Goal: Transaction & Acquisition: Purchase product/service

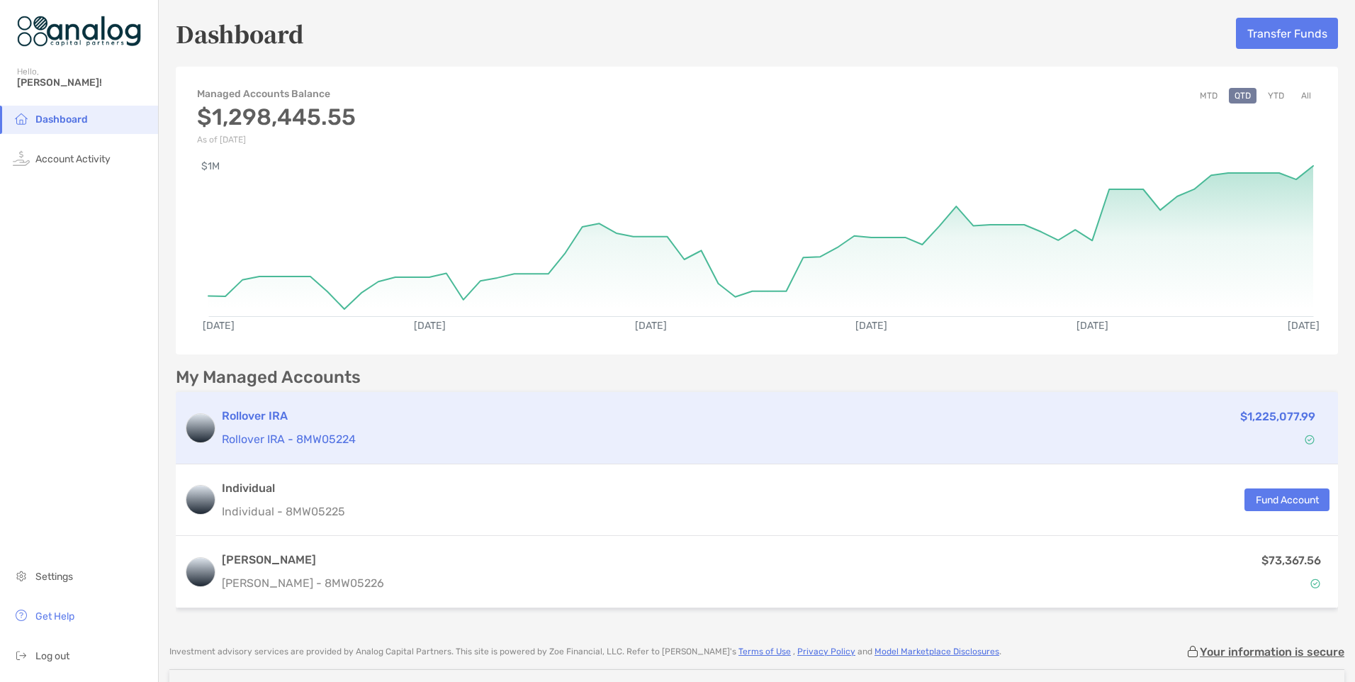
click at [296, 416] on h3 "Rollover IRA" at bounding box center [635, 416] width 827 height 17
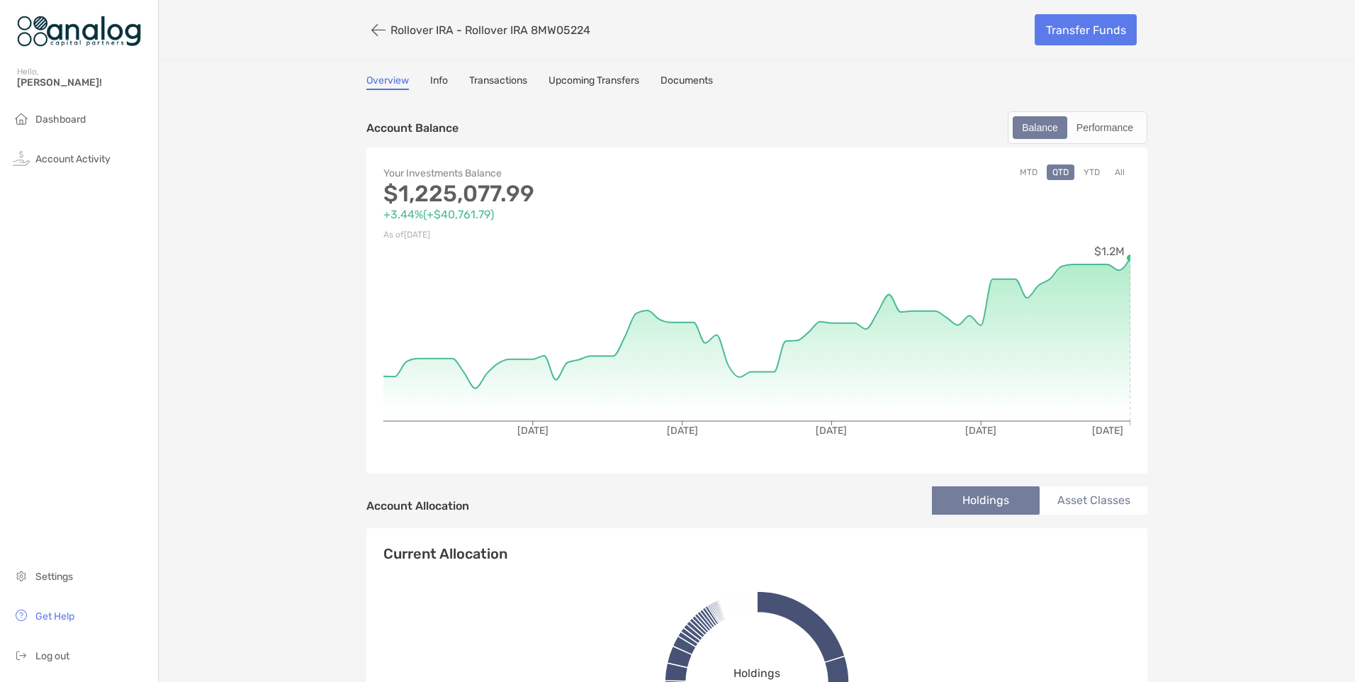
click at [890, 169] on button "YTD" at bounding box center [1092, 172] width 28 height 16
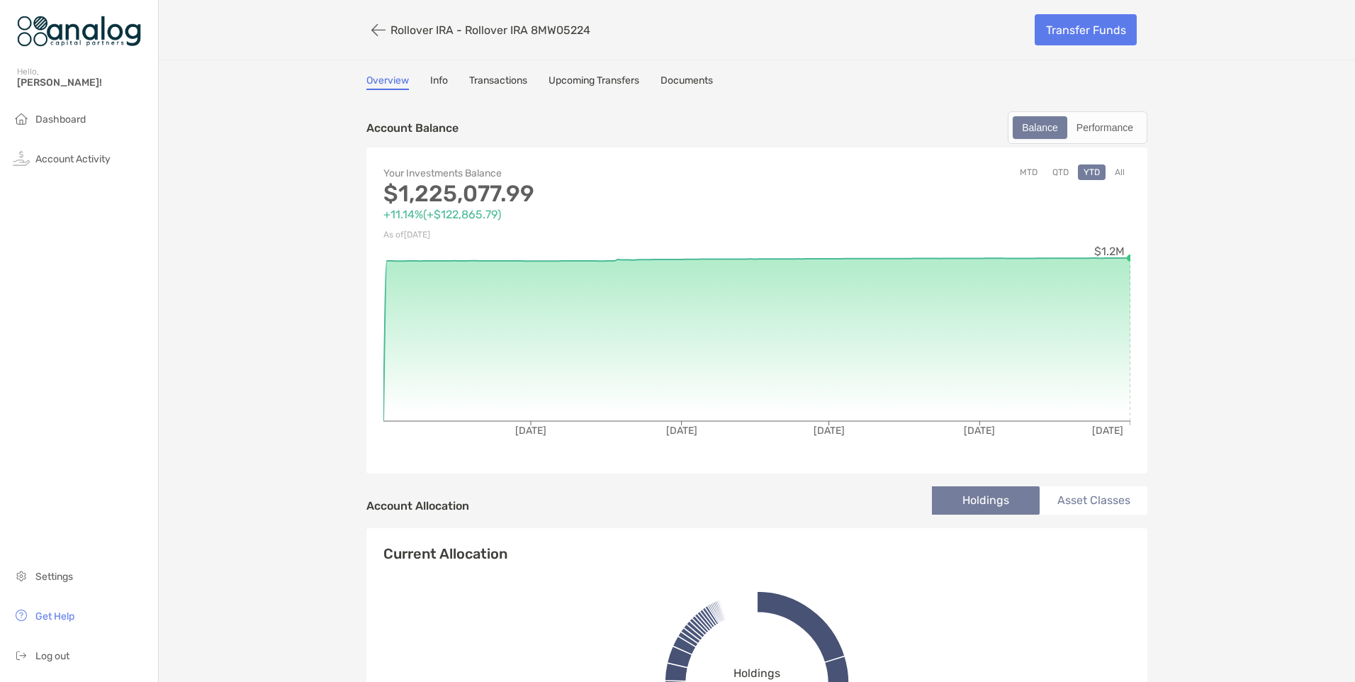
click at [890, 171] on button "All" at bounding box center [1119, 172] width 21 height 16
click at [890, 174] on button "MTD" at bounding box center [1028, 172] width 29 height 16
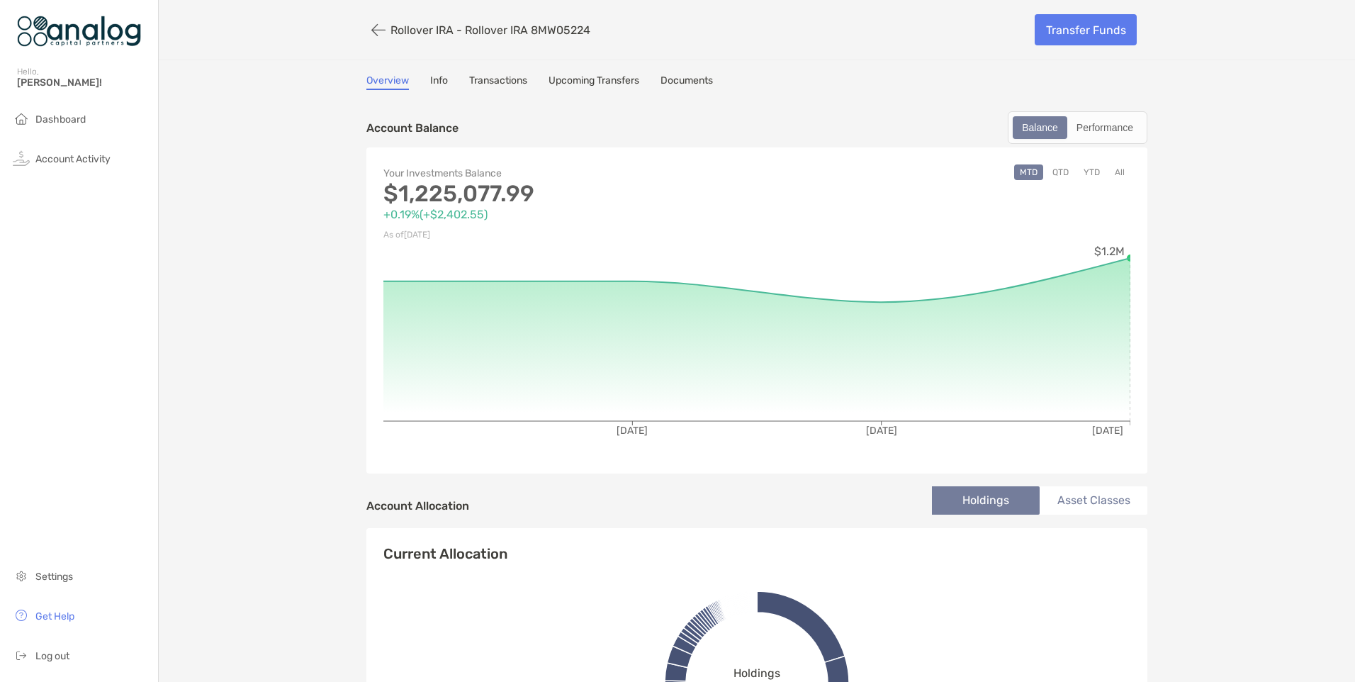
click at [890, 174] on button "QTD" at bounding box center [1061, 172] width 28 height 16
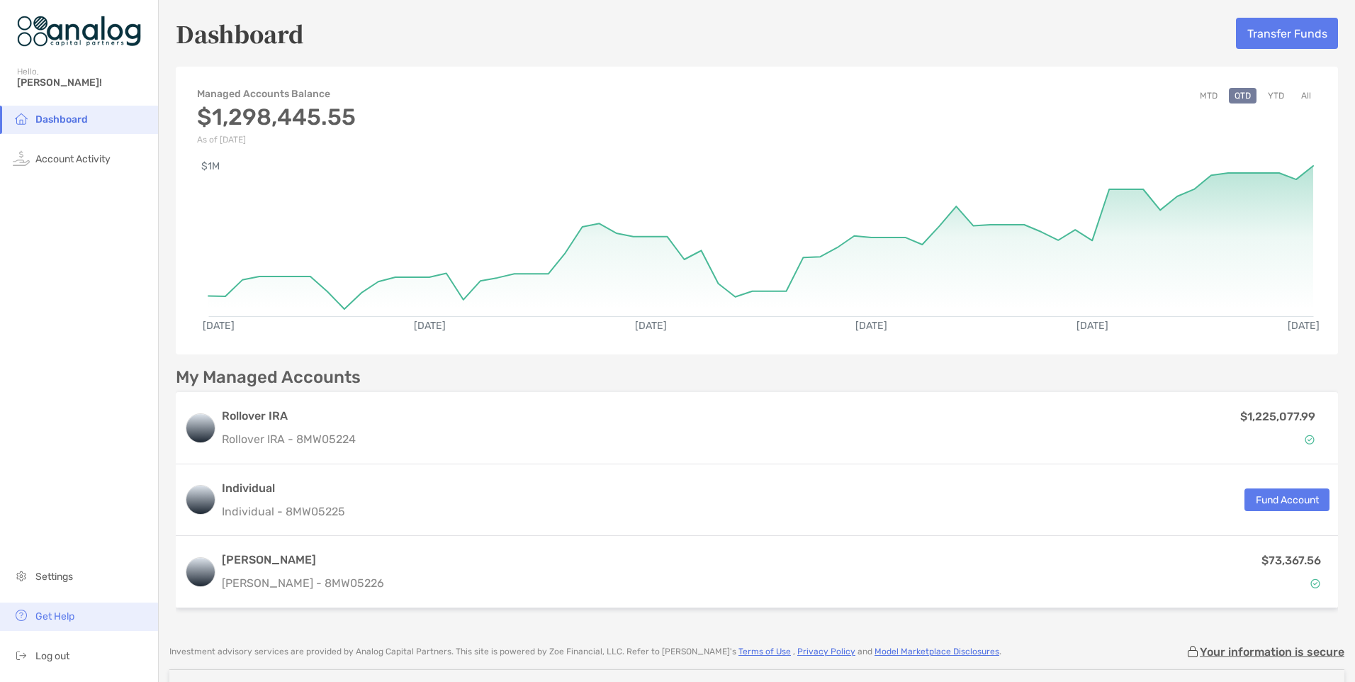
click at [57, 416] on span "Get Help" at bounding box center [54, 616] width 39 height 12
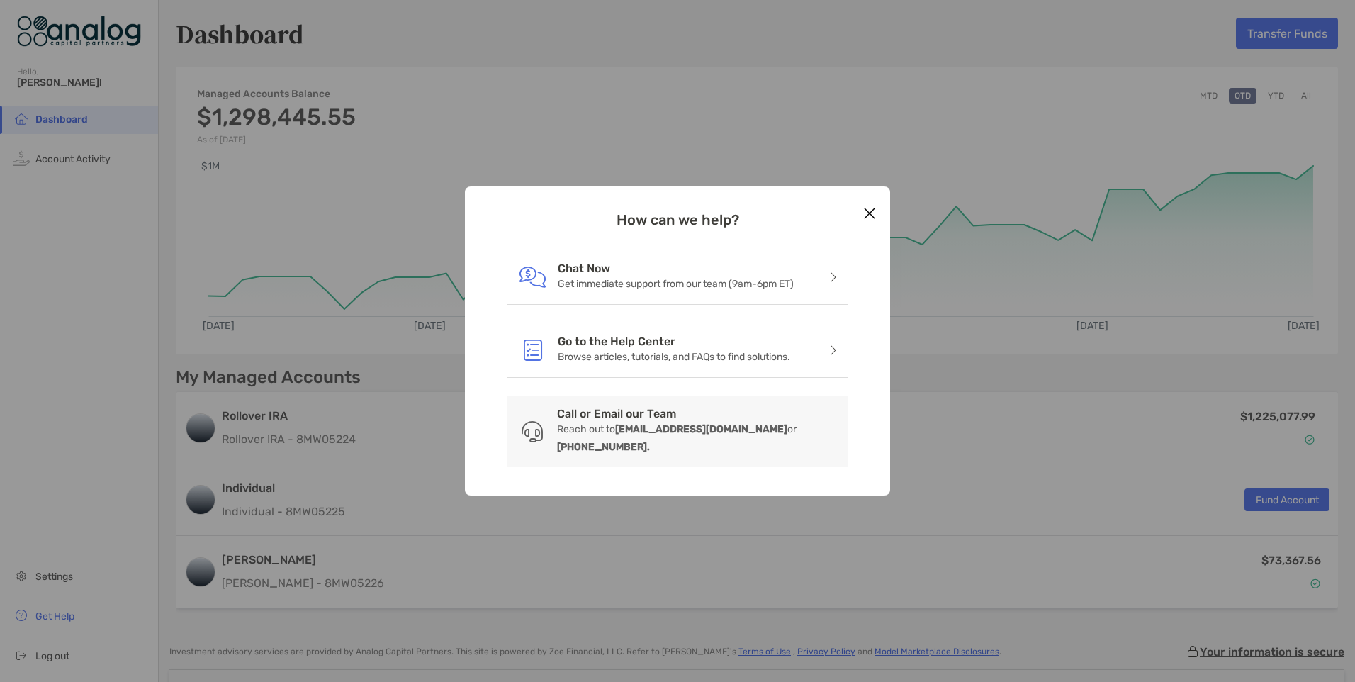
click at [890, 113] on div "How can we help? Chat Now Get immediate support from our team (9am-6pm ET) Go t…" at bounding box center [677, 341] width 1355 height 682
click at [865, 218] on icon "Close modal" at bounding box center [869, 213] width 13 height 17
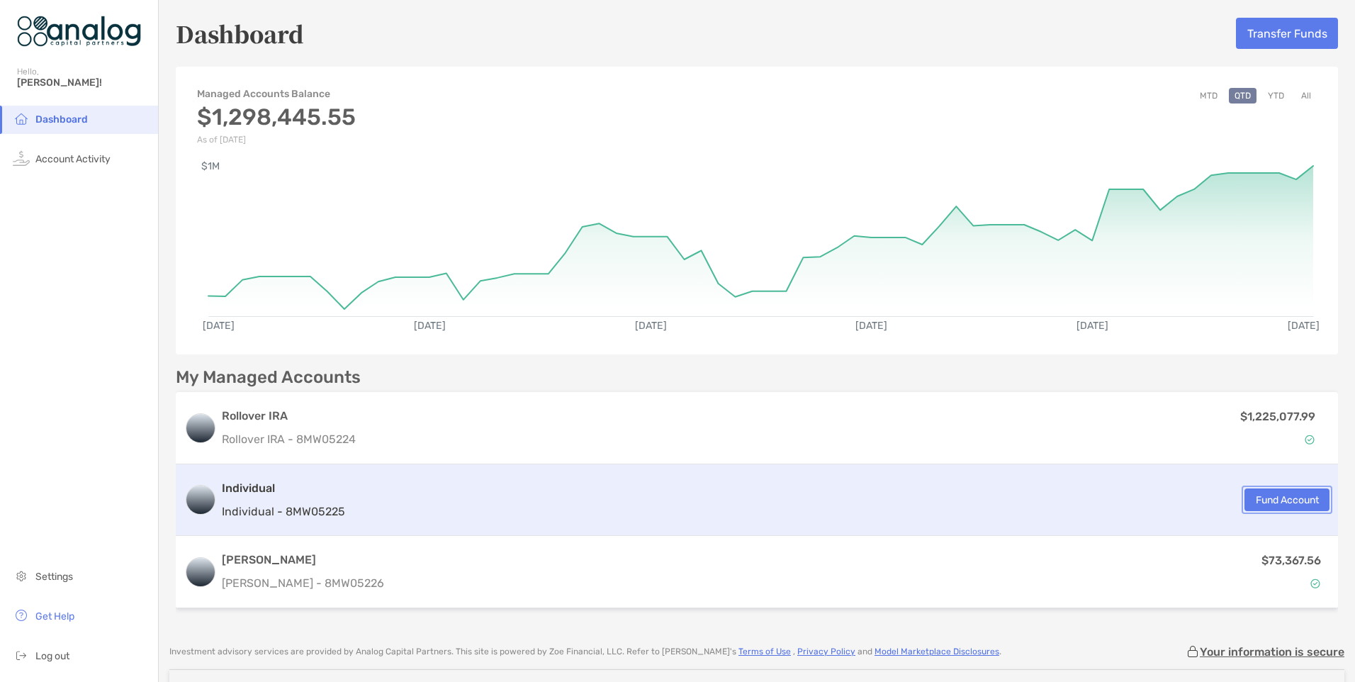
click at [890, 416] on button "Fund Account" at bounding box center [1287, 499] width 85 height 23
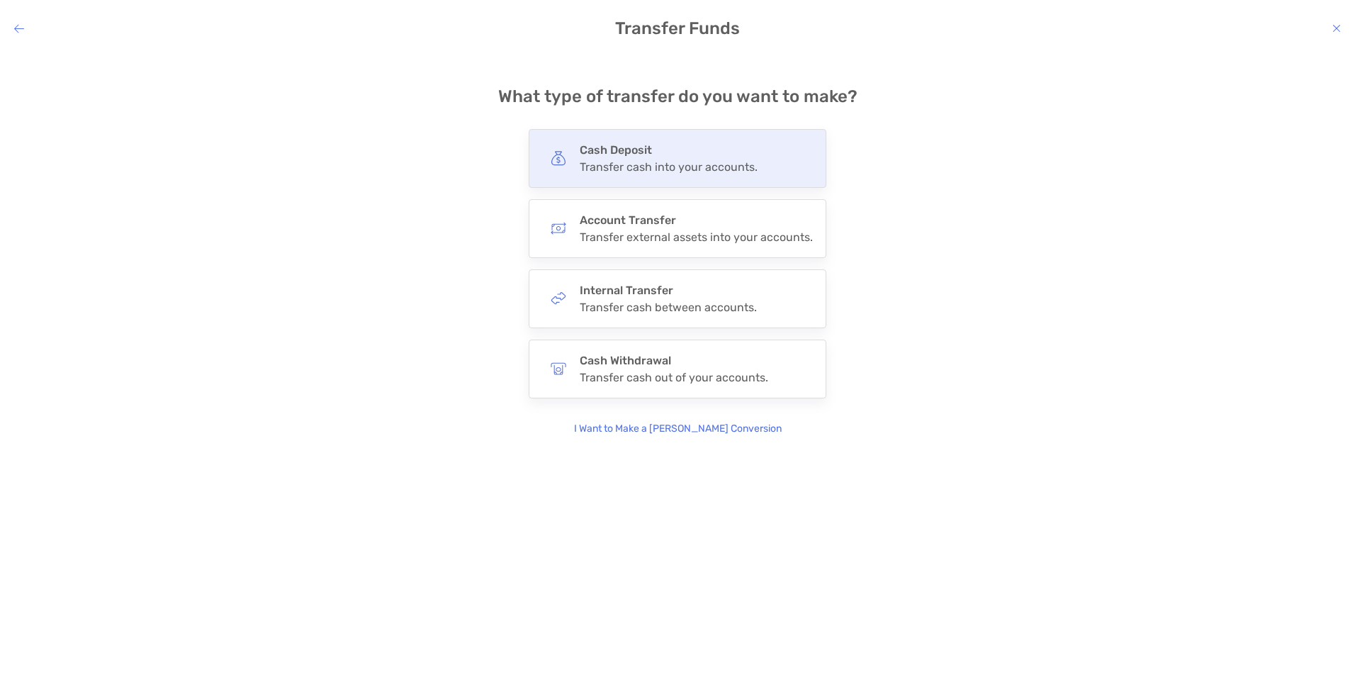
click at [633, 154] on h4 "Cash Deposit" at bounding box center [669, 149] width 178 height 13
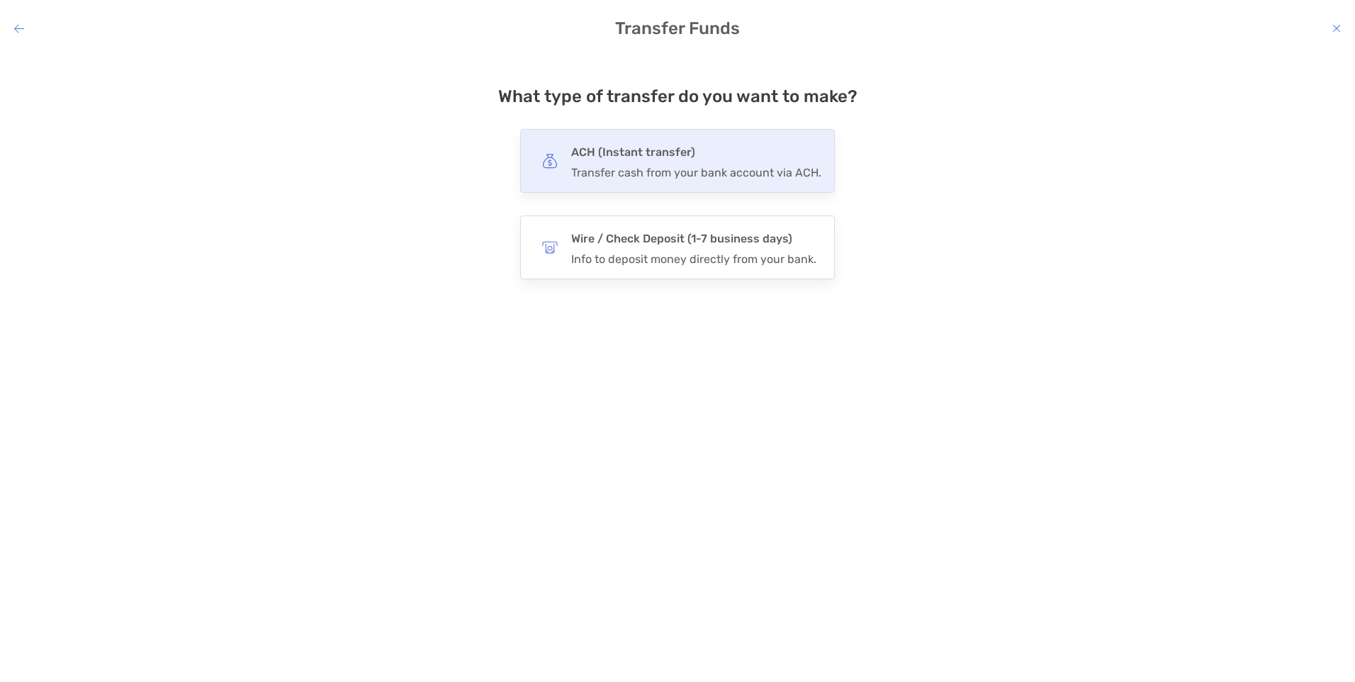
click at [605, 155] on h4 "ACH (Instant transfer)" at bounding box center [696, 152] width 250 height 20
click at [0, 0] on input "***" at bounding box center [0, 0] width 0 height 0
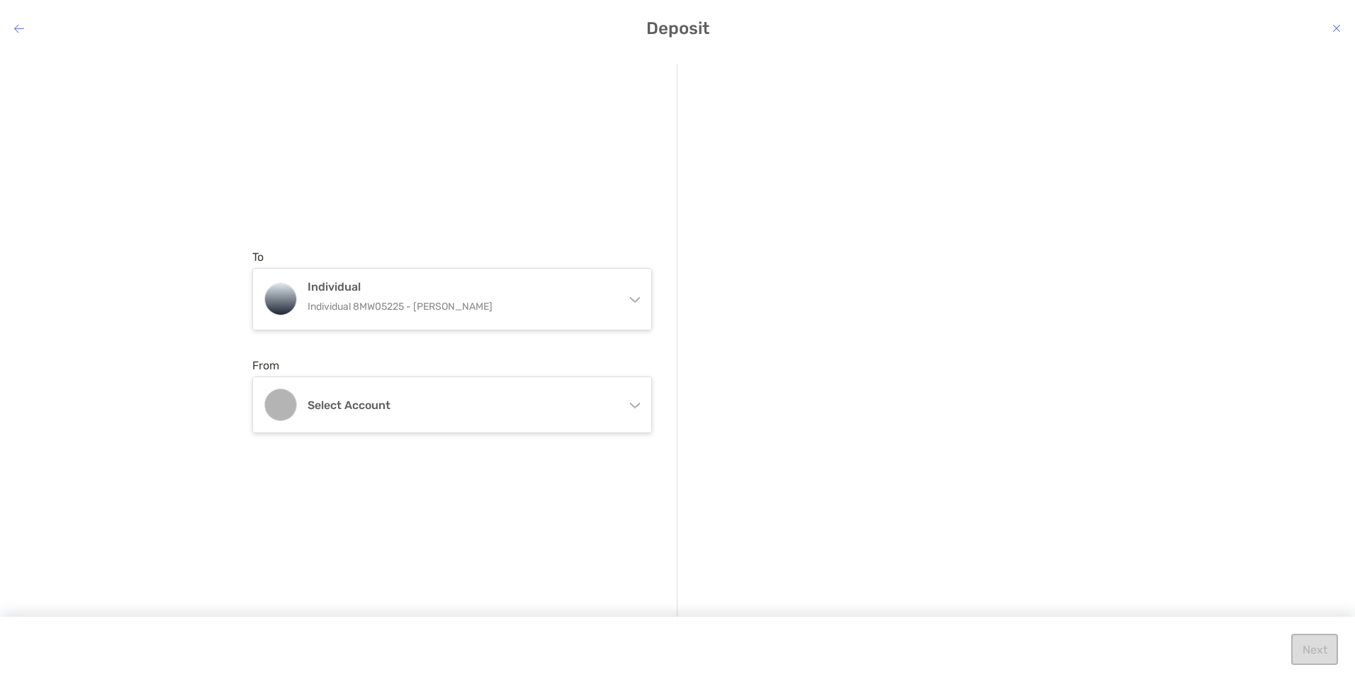
click at [633, 403] on icon "modal" at bounding box center [634, 402] width 11 height 11
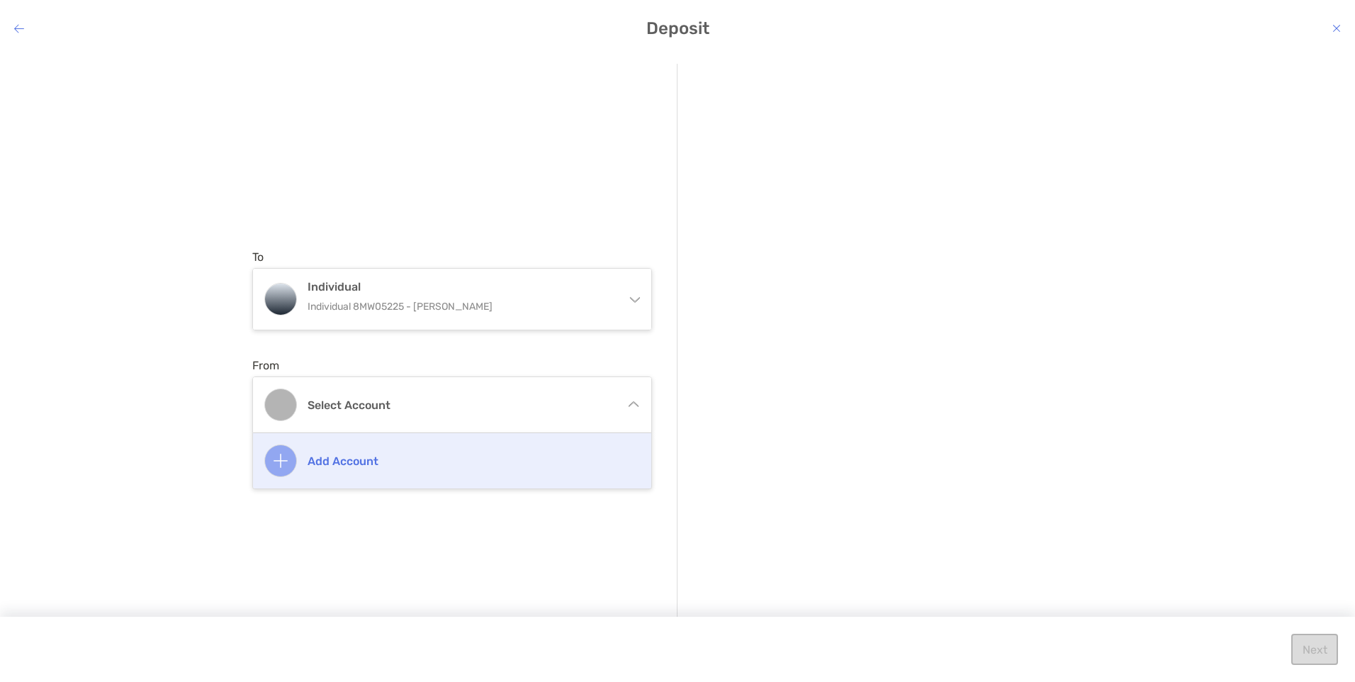
click at [279, 416] on img "modal" at bounding box center [281, 461] width 14 height 14
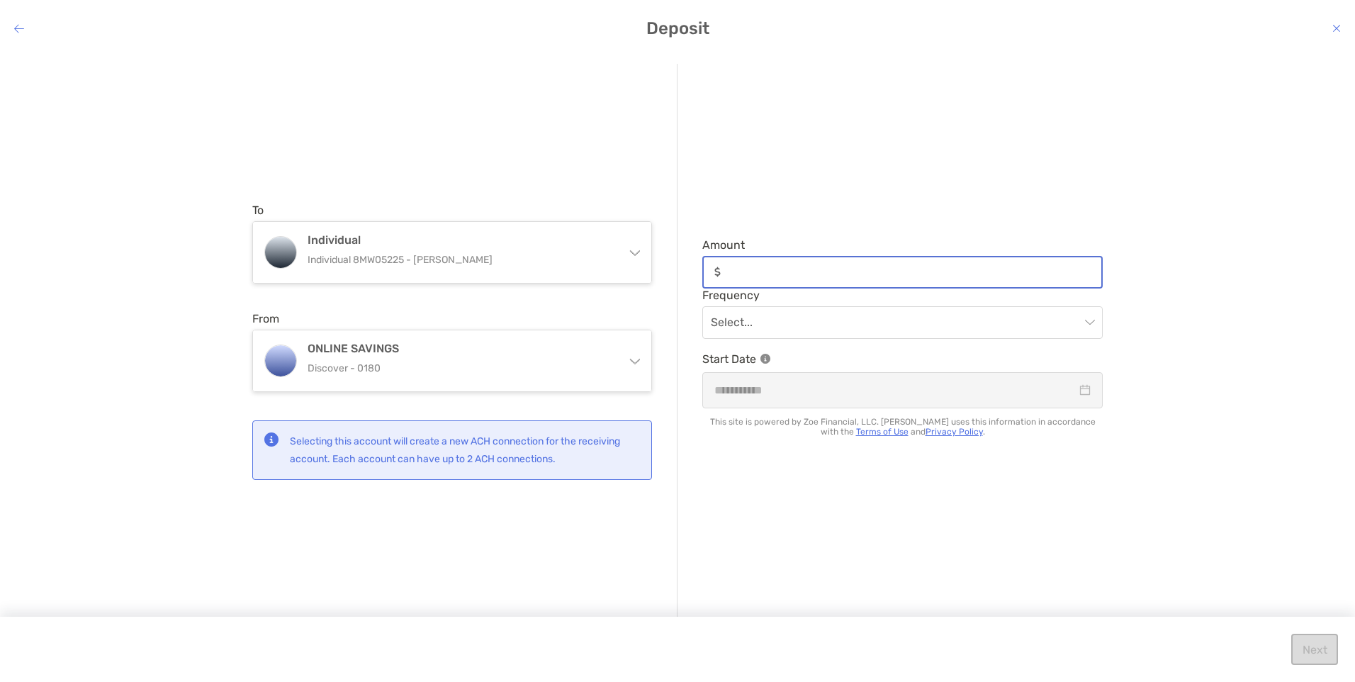
click at [729, 269] on input "Amount" at bounding box center [914, 272] width 375 height 12
click at [890, 320] on div "Select..." at bounding box center [903, 322] width 401 height 33
type input "******"
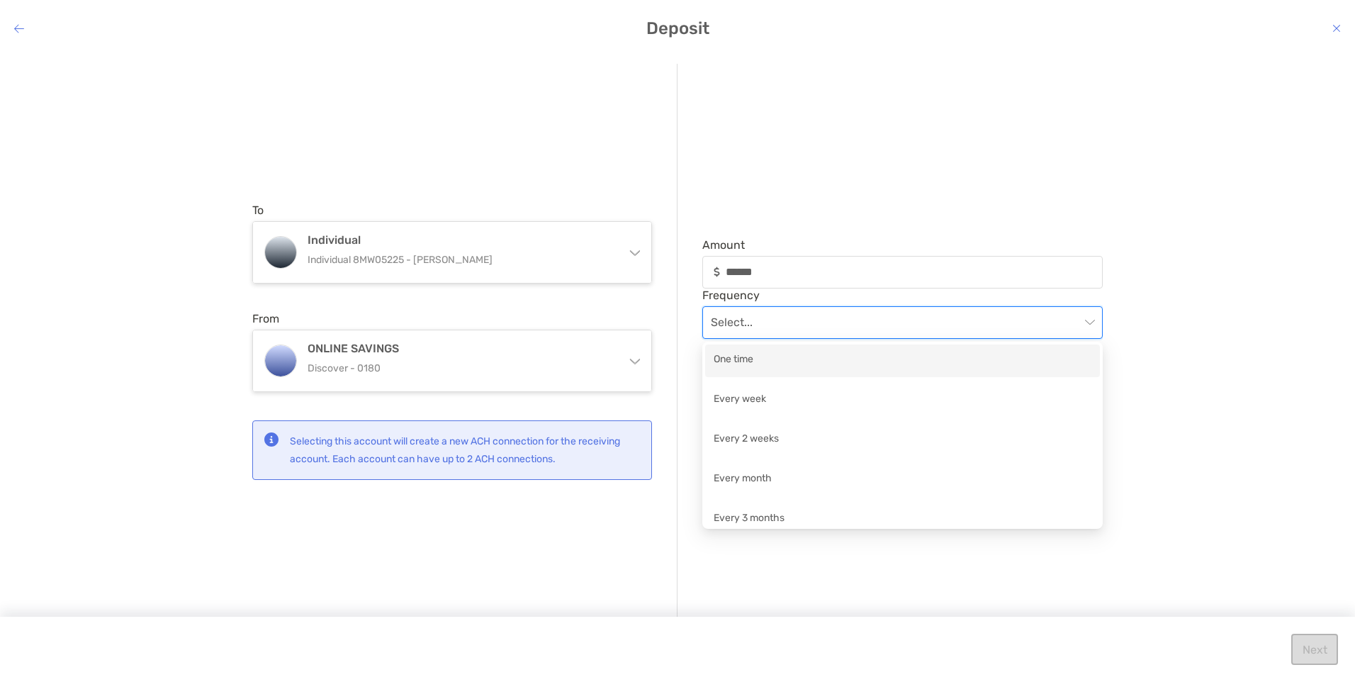
click at [754, 365] on div "One time" at bounding box center [903, 361] width 378 height 18
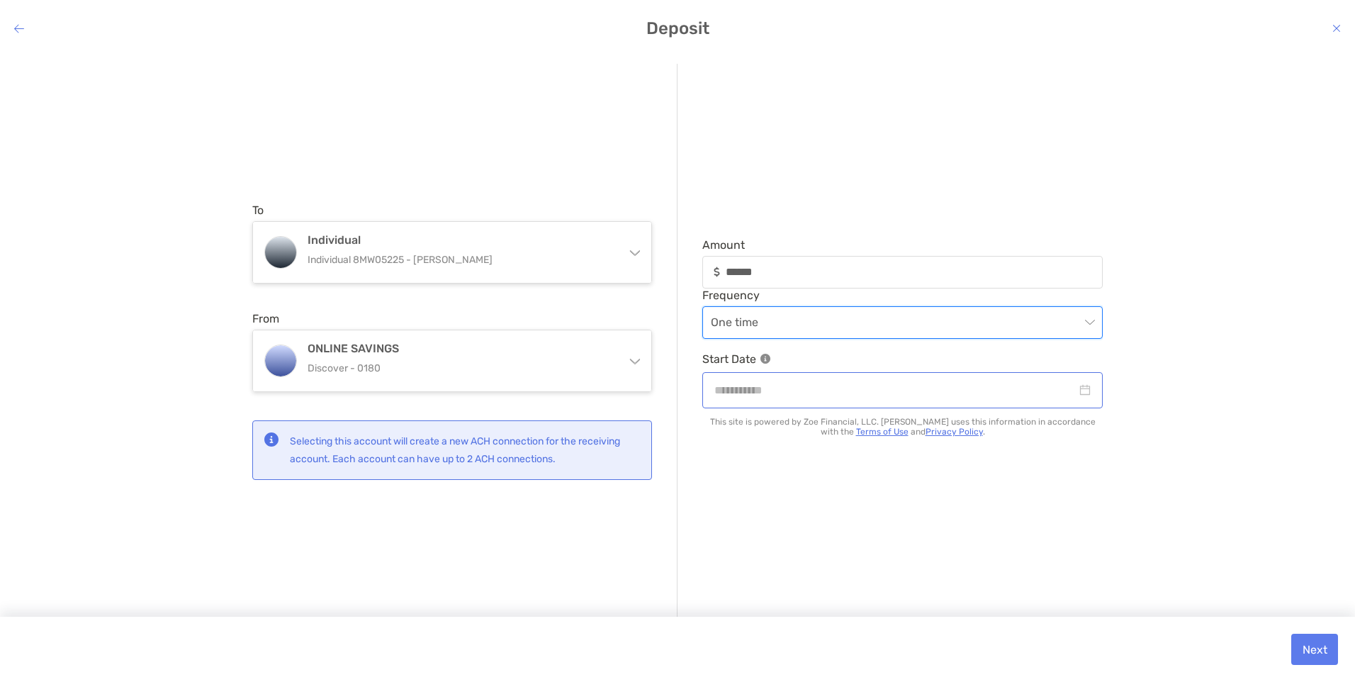
click at [890, 391] on div "modal" at bounding box center [903, 390] width 376 height 18
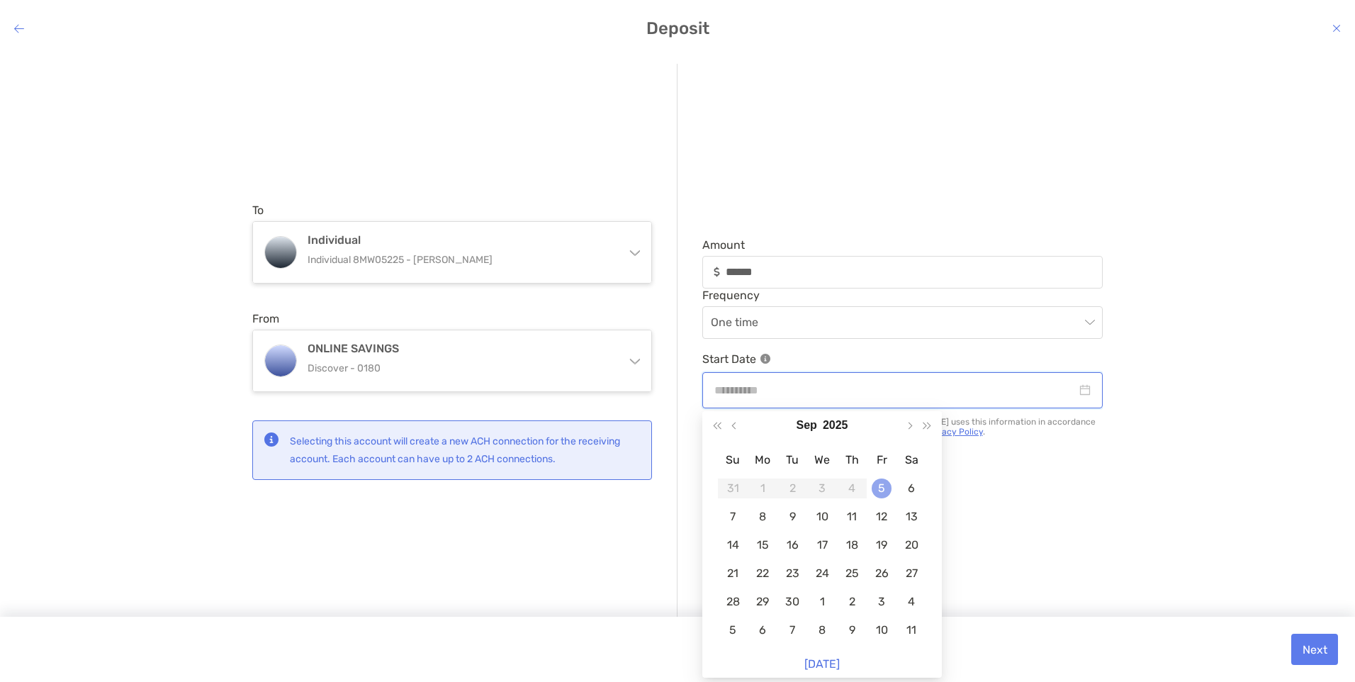
type input "**********"
click at [882, 416] on div "5" at bounding box center [882, 489] width 20 height 20
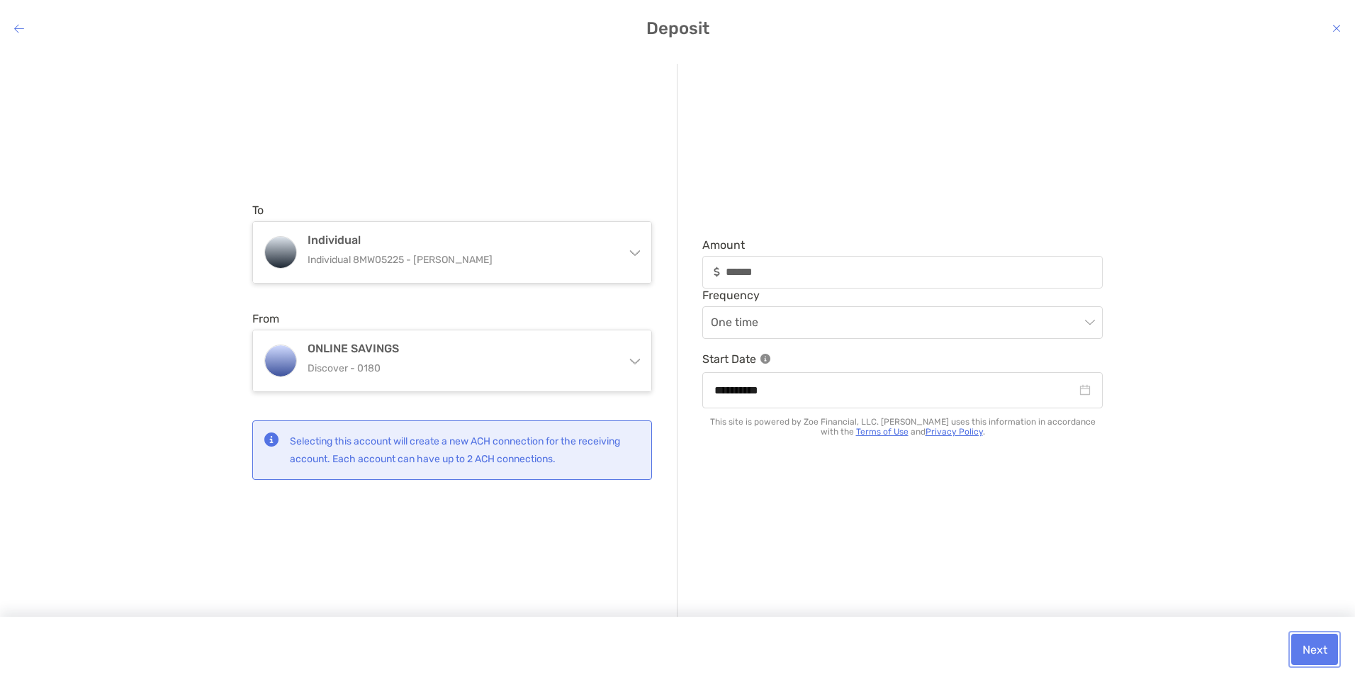
click at [890, 416] on button "Next" at bounding box center [1315, 649] width 47 height 31
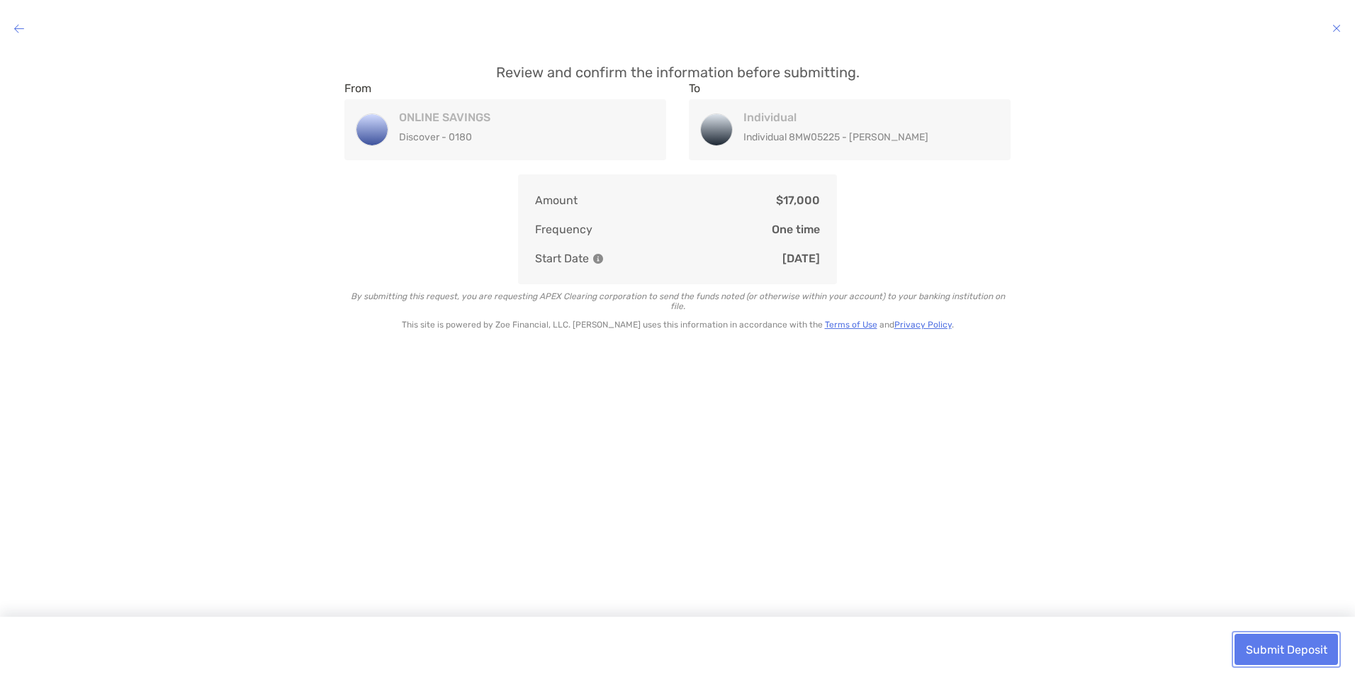
click at [890, 416] on button "Submit Deposit" at bounding box center [1287, 649] width 104 height 31
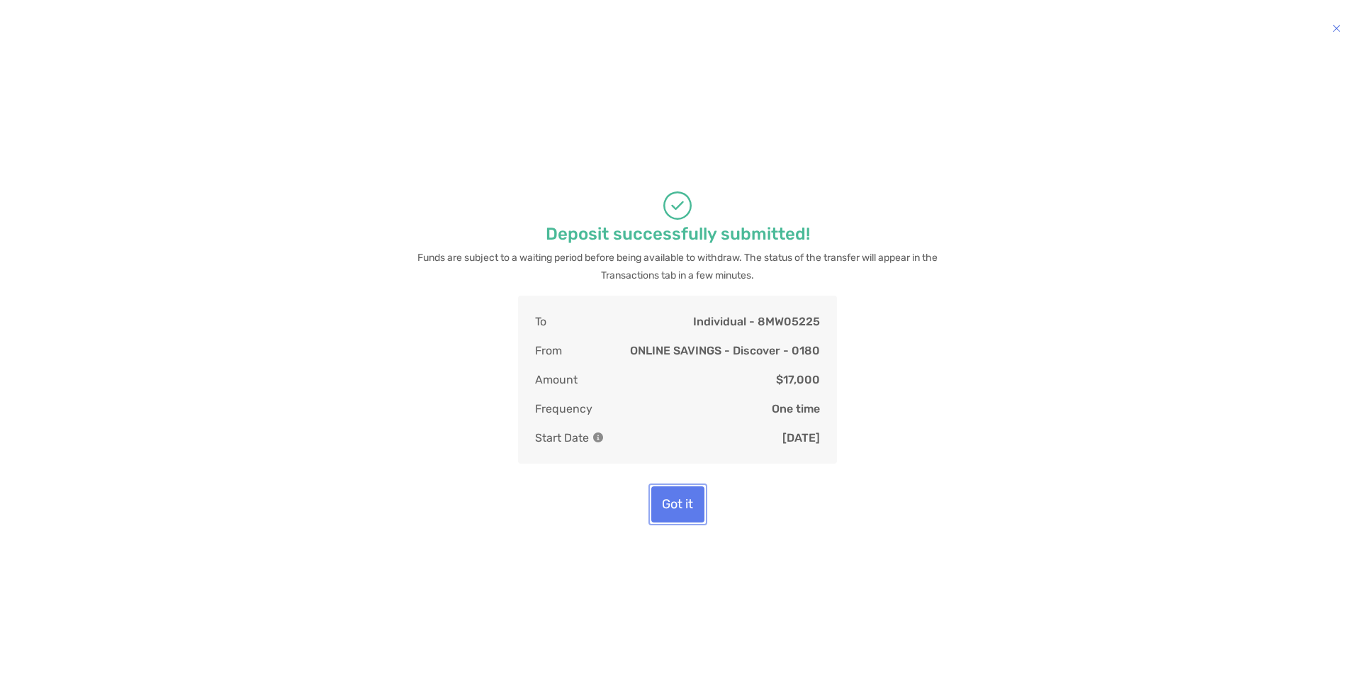
click at [675, 416] on button "Got it" at bounding box center [678, 504] width 53 height 36
